Goal: Information Seeking & Learning: Learn about a topic

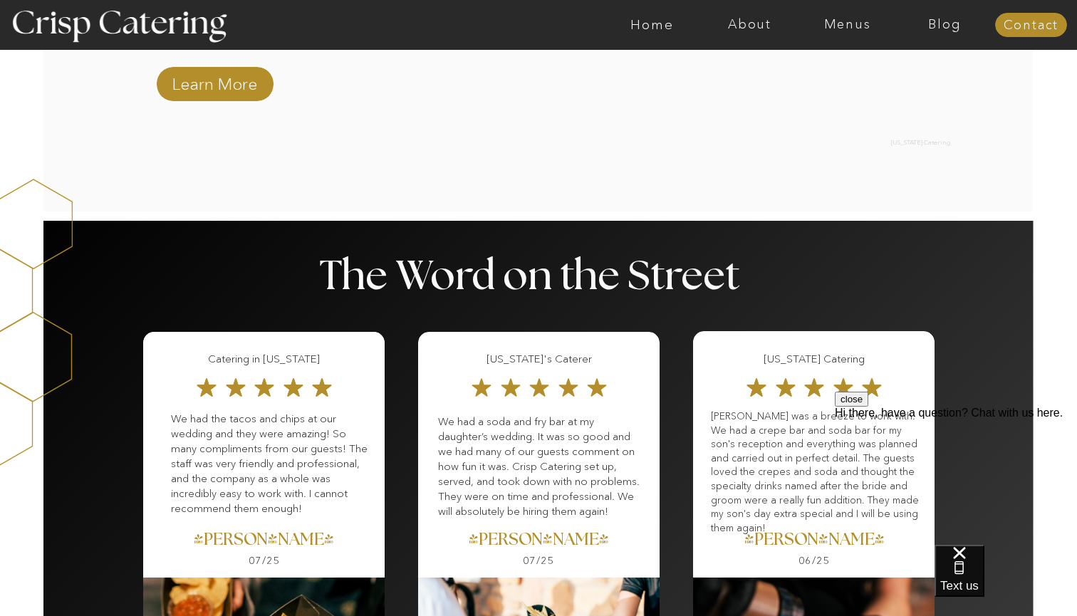
scroll to position [2237, 0]
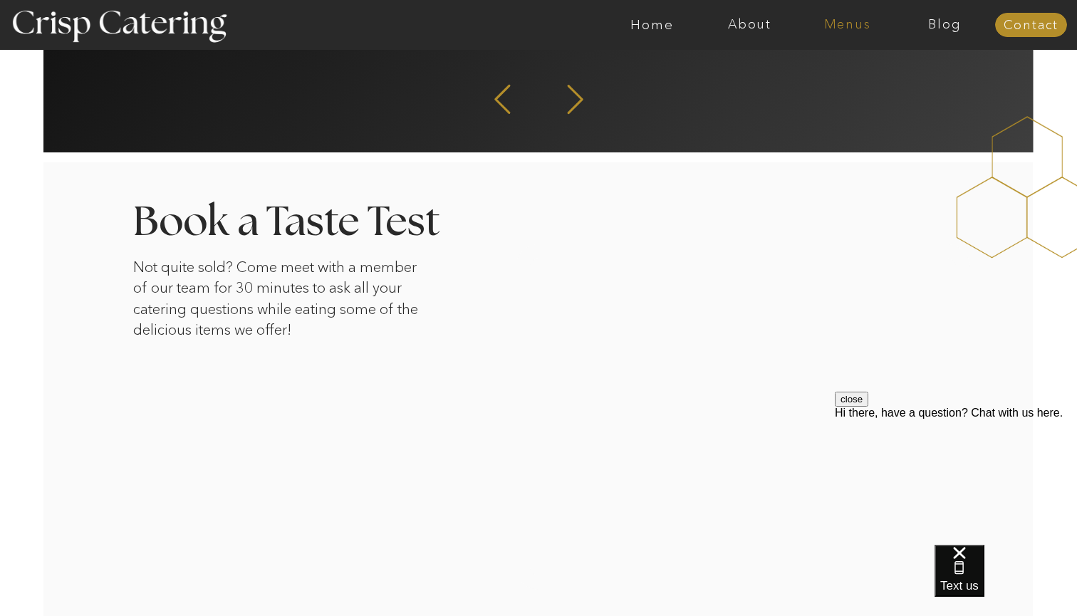
click at [841, 29] on nav "Menus" at bounding box center [847, 25] width 98 height 14
click at [825, 89] on nav "Winter (Sep-Feb)" at bounding box center [846, 84] width 117 height 14
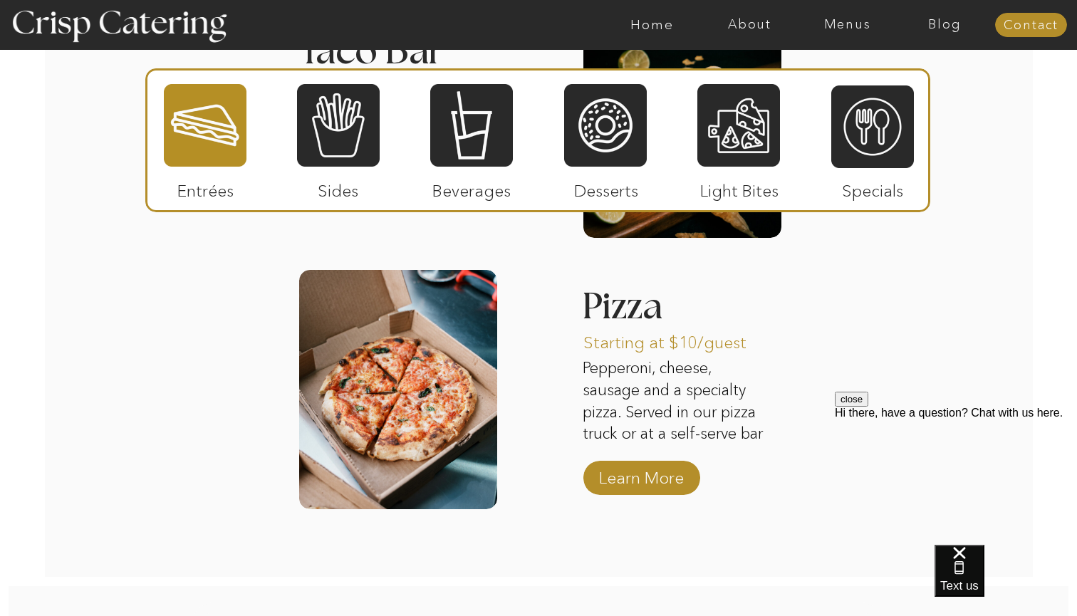
scroll to position [2546, 0]
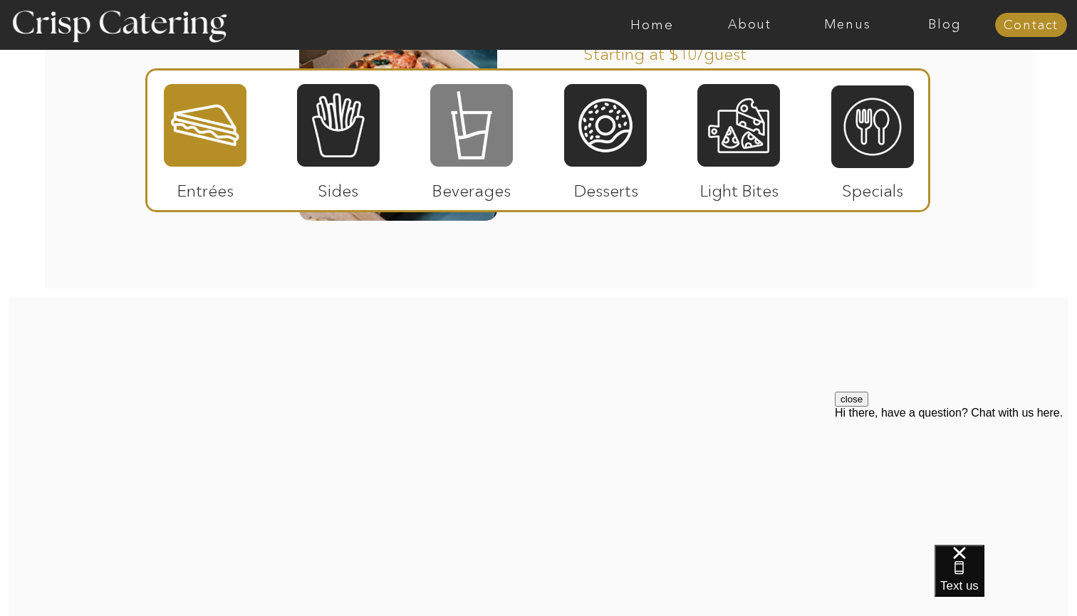
click at [488, 125] on div at bounding box center [471, 125] width 83 height 85
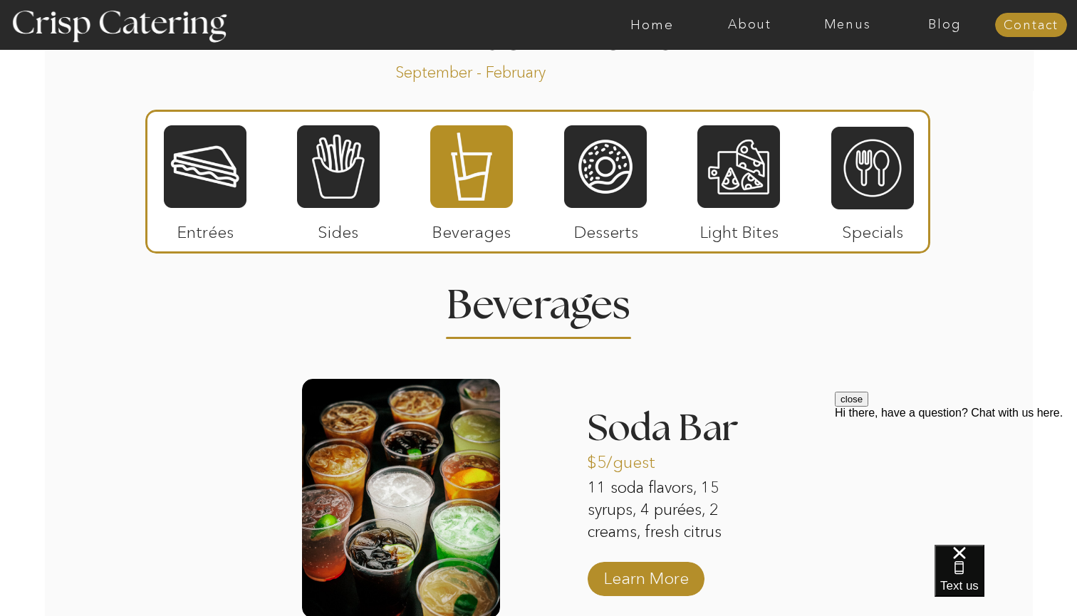
scroll to position [1535, 0]
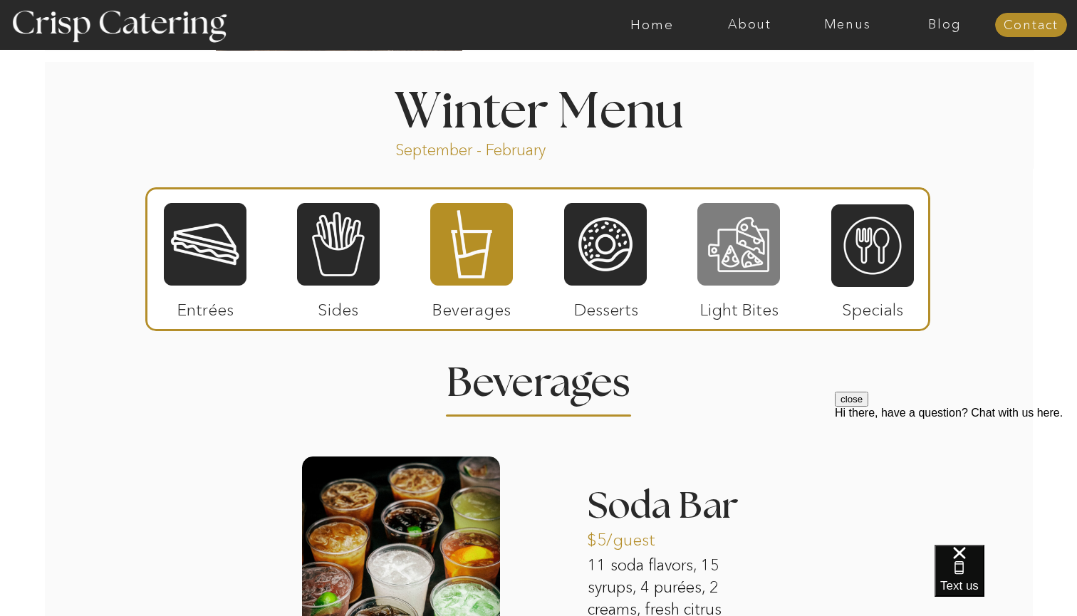
click at [715, 256] on div at bounding box center [738, 244] width 83 height 85
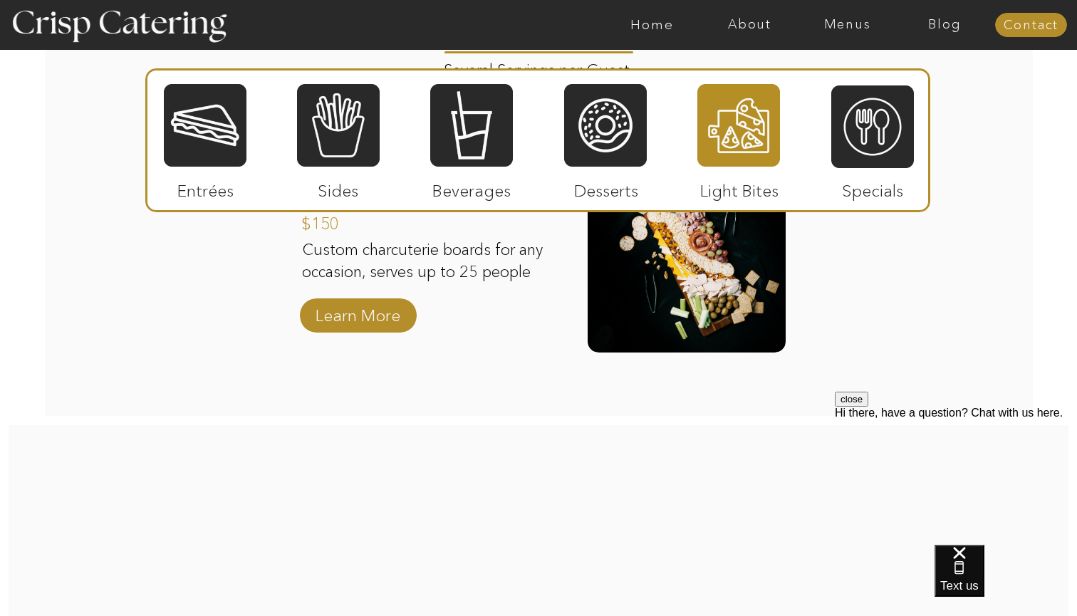
scroll to position [1912, 0]
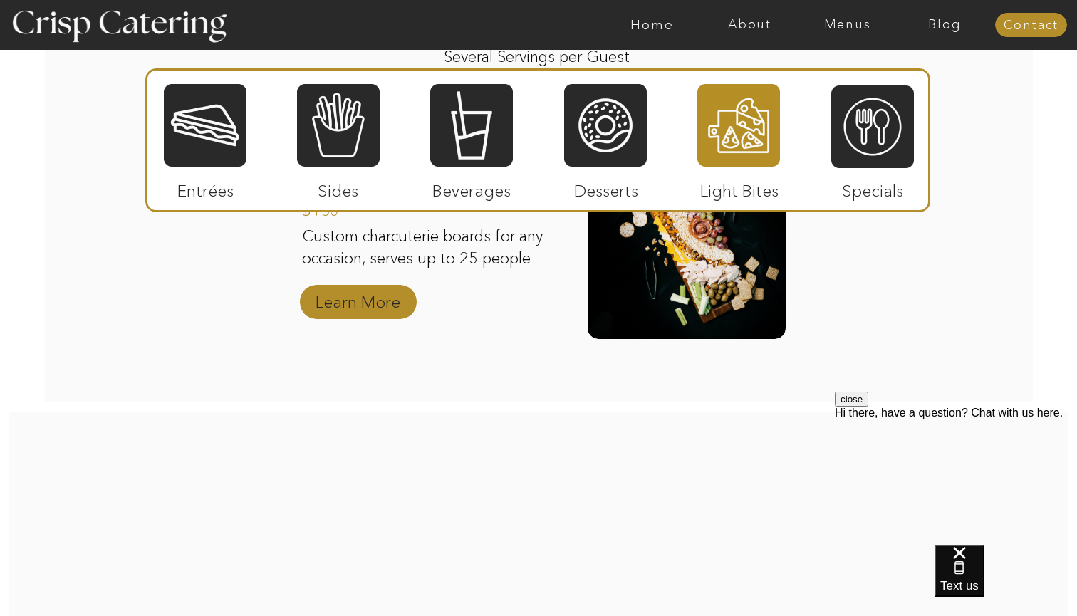
click at [384, 306] on p "Learn More" at bounding box center [358, 298] width 95 height 41
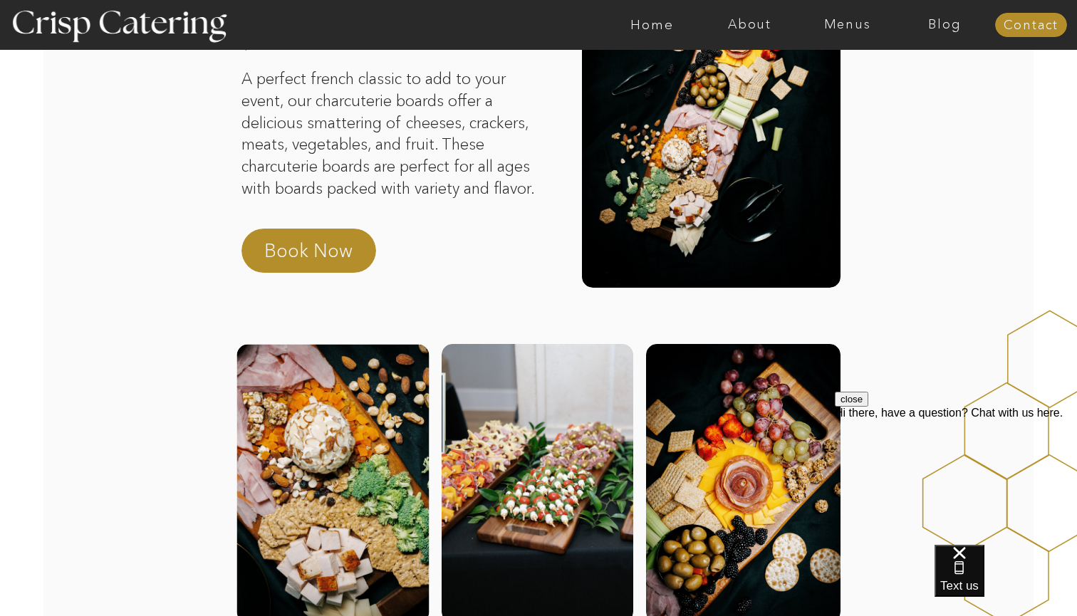
scroll to position [19, 0]
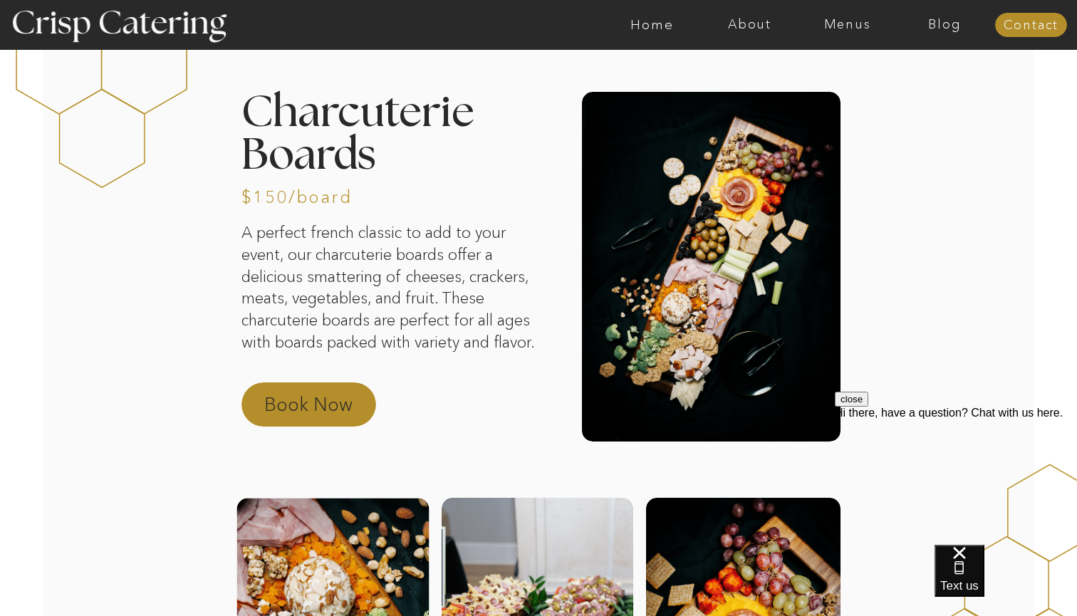
click at [351, 409] on p "Book Now" at bounding box center [326, 409] width 125 height 34
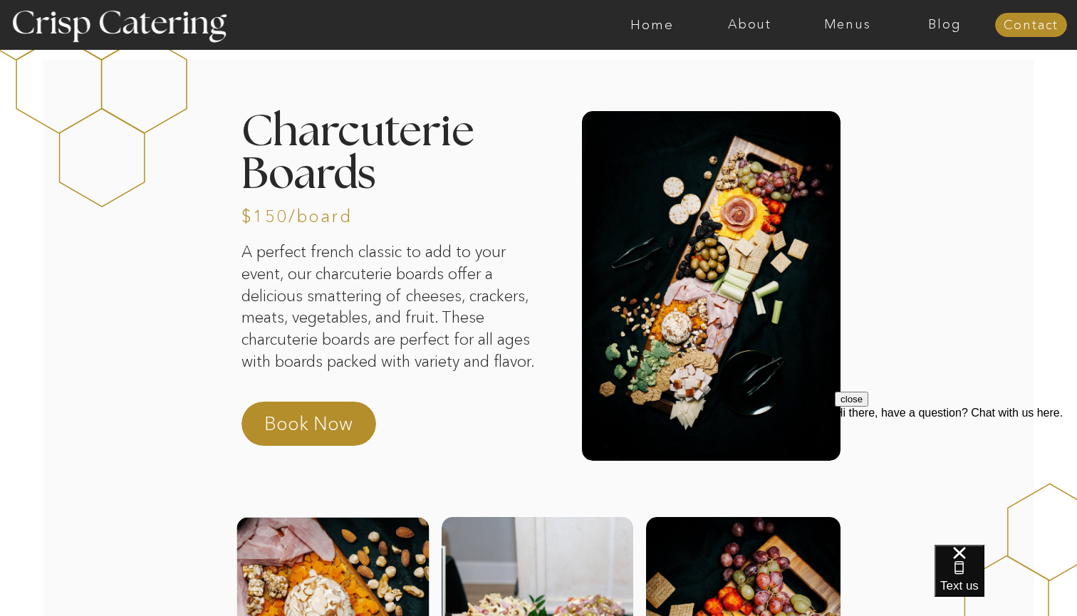
scroll to position [0, 0]
click at [848, 23] on nav "Menus" at bounding box center [847, 25] width 98 height 14
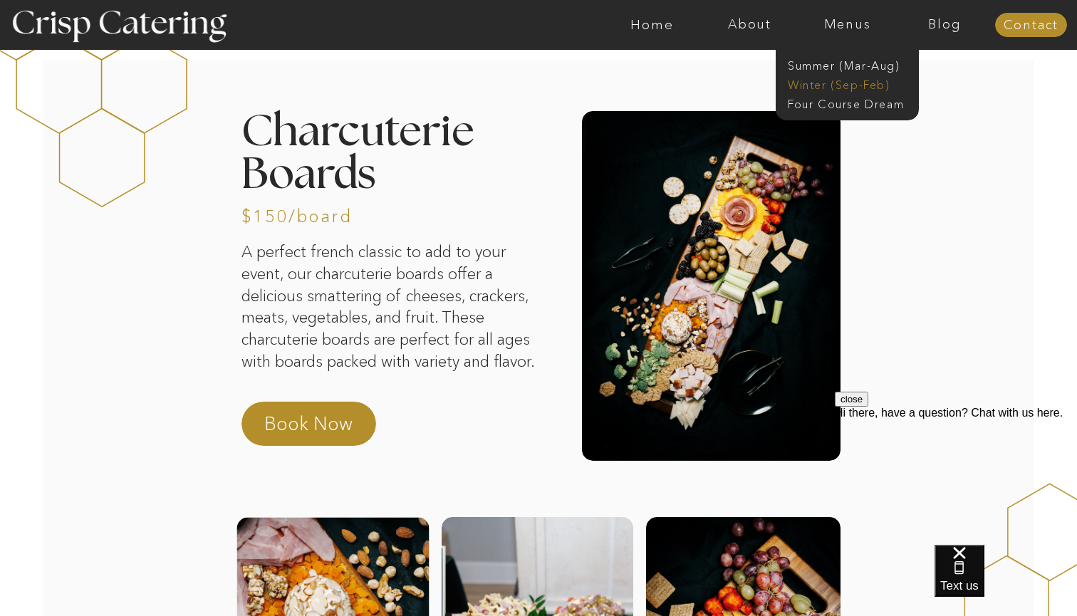
click at [827, 80] on nav "Winter (Sep-Feb)" at bounding box center [846, 84] width 117 height 14
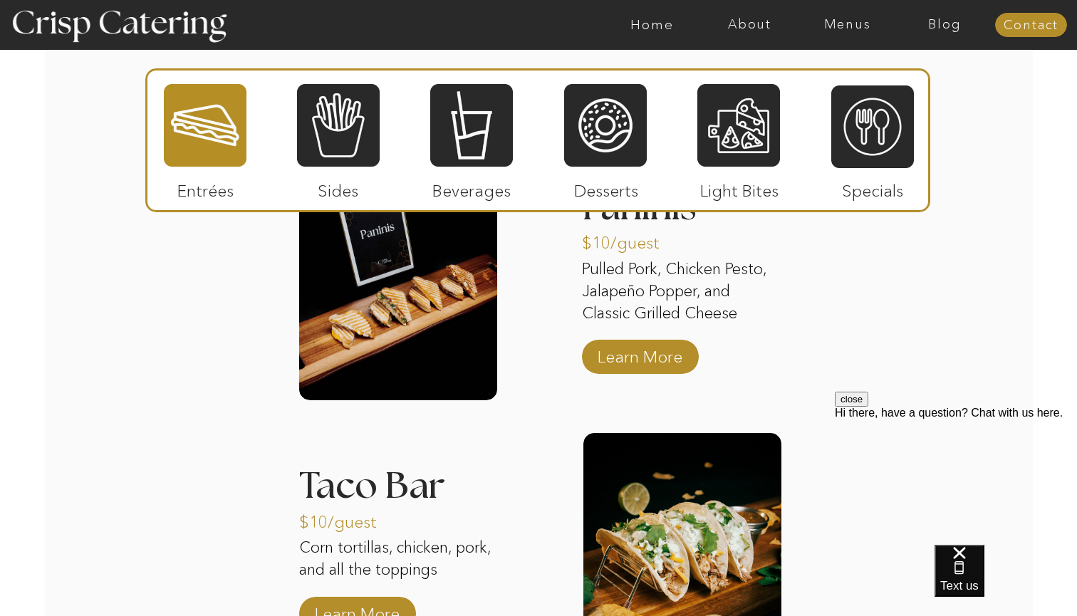
scroll to position [1821, 0]
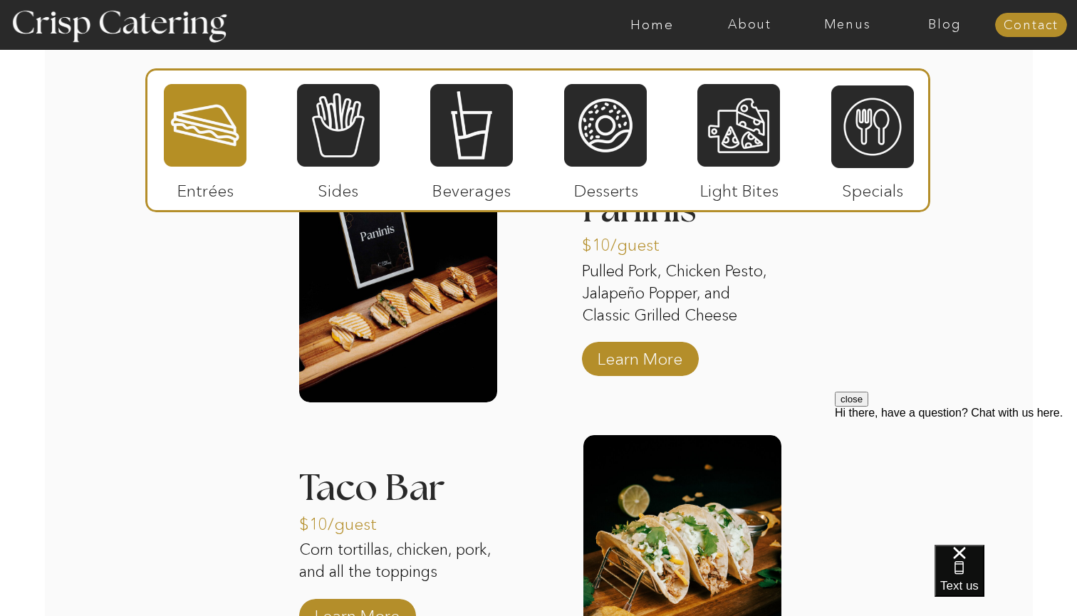
click at [431, 374] on div at bounding box center [398, 282] width 198 height 239
click at [652, 372] on p "Learn More" at bounding box center [640, 355] width 95 height 41
